Goal: Check status: Check status

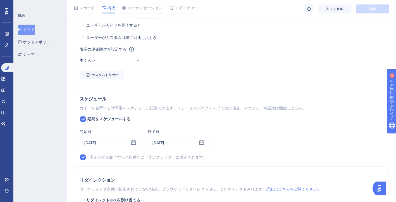
scroll to position [345, 0]
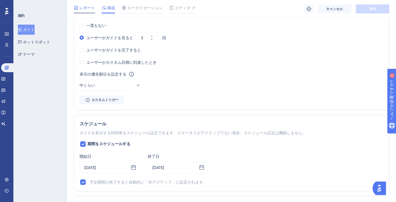
click at [87, 7] on font "レポート" at bounding box center [87, 8] width 16 height 4
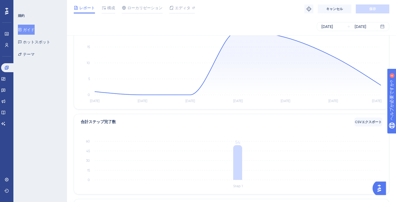
scroll to position [152, 0]
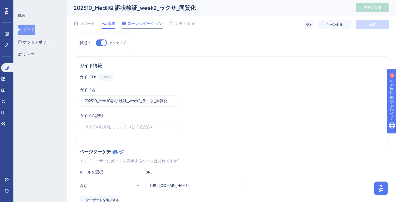
click at [138, 27] on span "ローカリゼーション" at bounding box center [144, 23] width 35 height 7
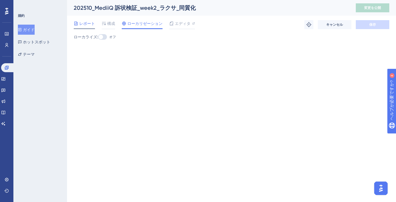
click at [87, 26] on span "レポート" at bounding box center [87, 23] width 16 height 7
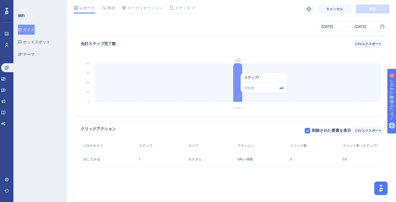
scroll to position [134, 0]
